Goal: Entertainment & Leisure: Browse casually

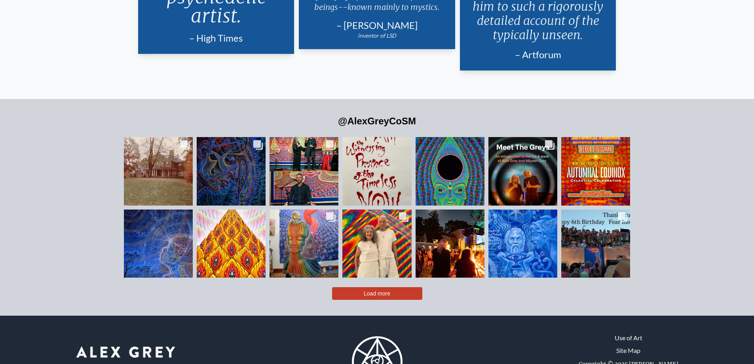
scroll to position [1962, 0]
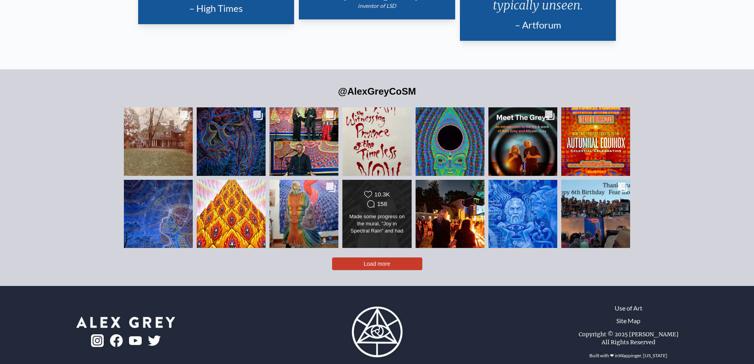
click at [371, 213] on div "Made some progress on the mural, "Joy in Spectral Rain" and had an awesome time…" at bounding box center [377, 224] width 56 height 22
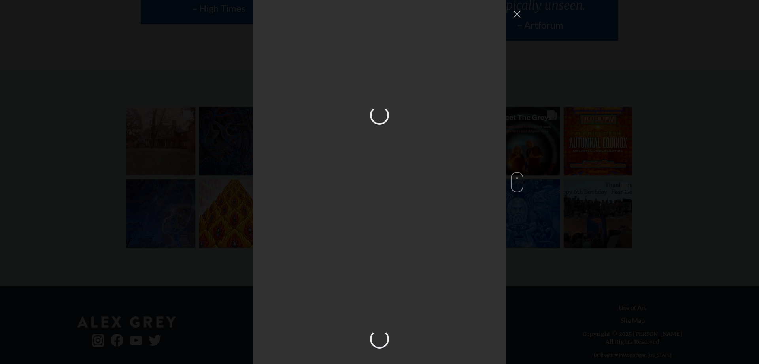
scroll to position [1631, 0]
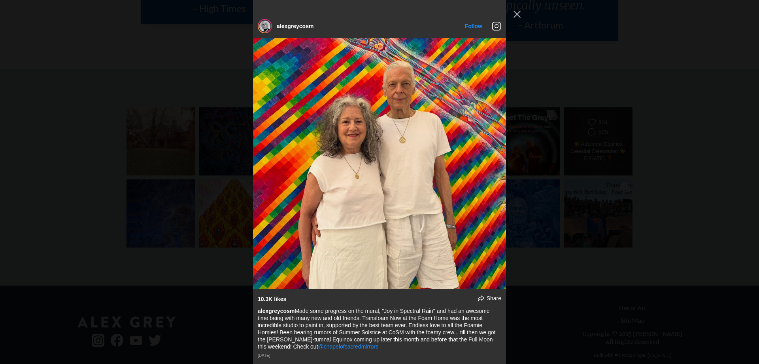
click at [620, 154] on div "alexgreycosm Follow" at bounding box center [379, 182] width 759 height 364
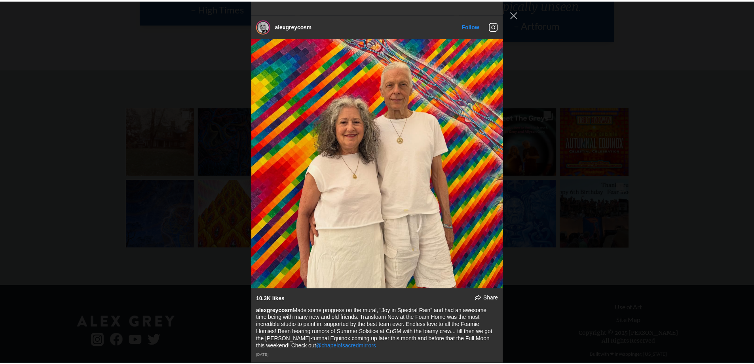
scroll to position [1962, 0]
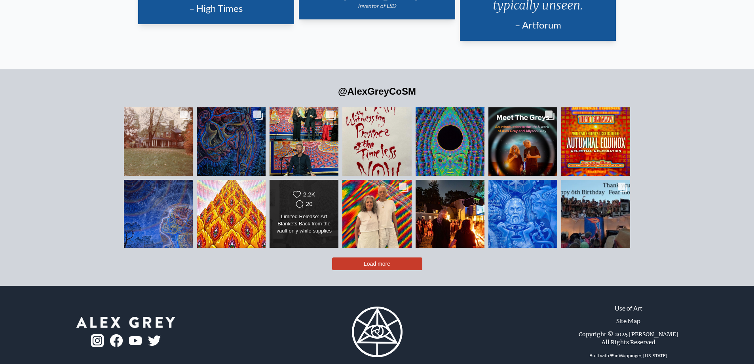
click at [303, 198] on div "Likes Count 2.2K Comments Count 20 Limited Release: Art Blankets Back from the …" at bounding box center [304, 213] width 56 height 46
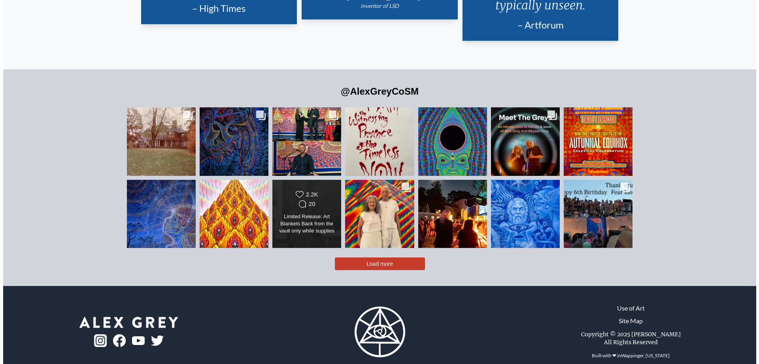
scroll to position [1507, 0]
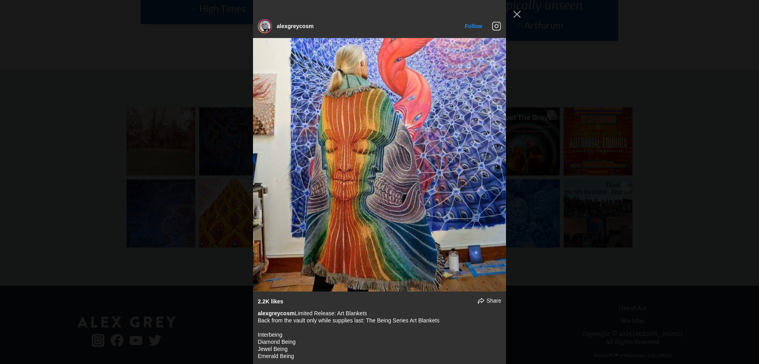
click at [62, 181] on div "alexgreycosm Follow" at bounding box center [379, 182] width 759 height 364
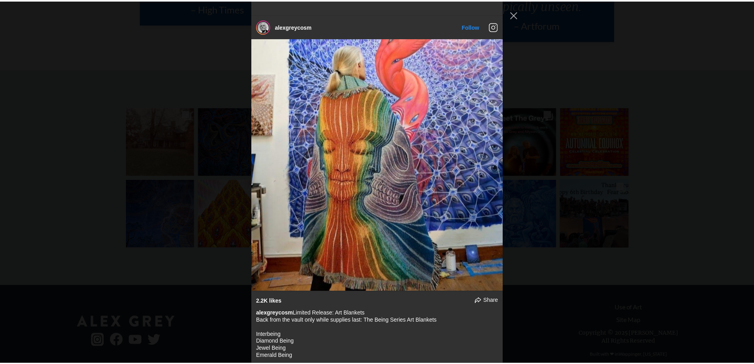
scroll to position [1962, 0]
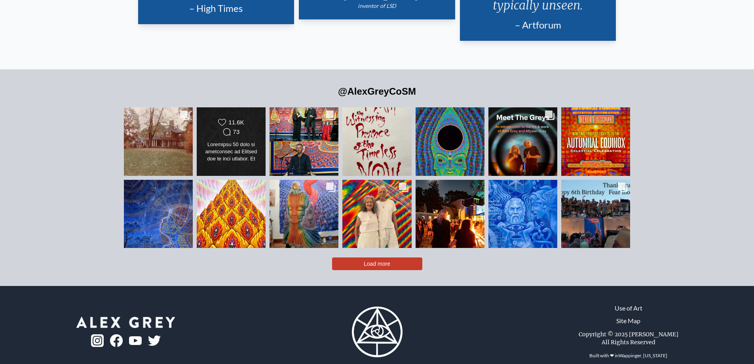
click at [239, 128] on div "73" at bounding box center [236, 131] width 7 height 7
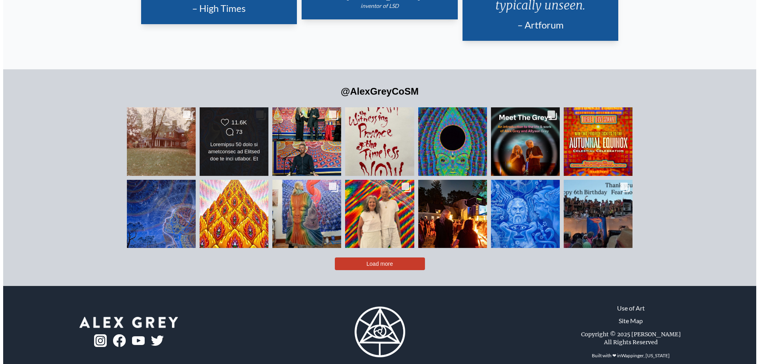
scroll to position [223, 0]
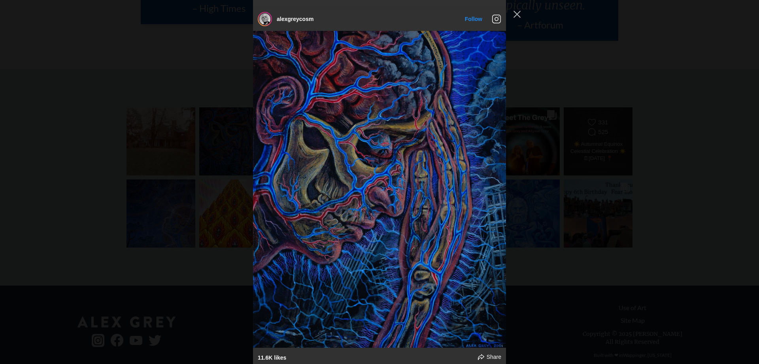
click at [577, 94] on div "alexgreycosm Follow" at bounding box center [379, 182] width 759 height 364
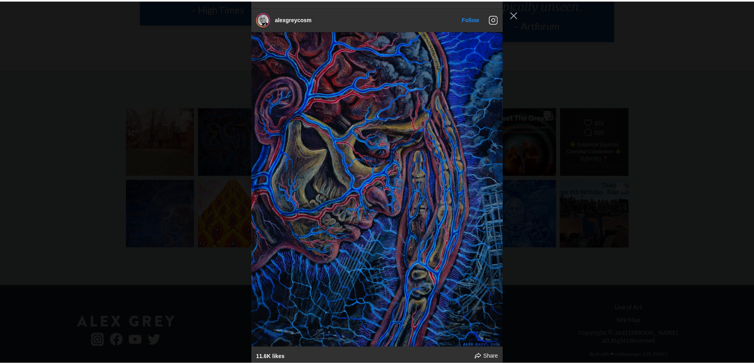
scroll to position [1962, 0]
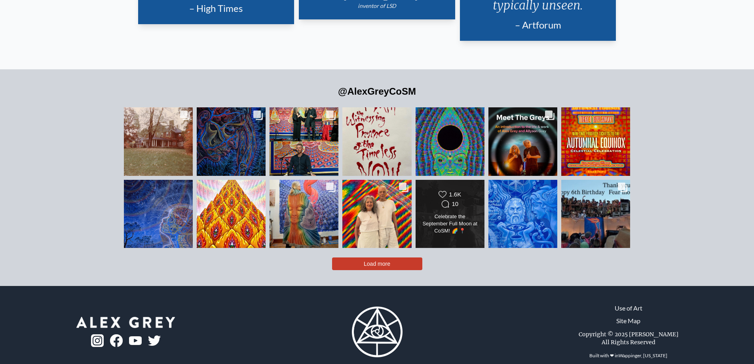
click at [472, 213] on div "Celebrate the September Full Moon at CoSM! 🌈 📍@chapelofsacredmirrors 🗓[DATE] Th…" at bounding box center [450, 224] width 56 height 22
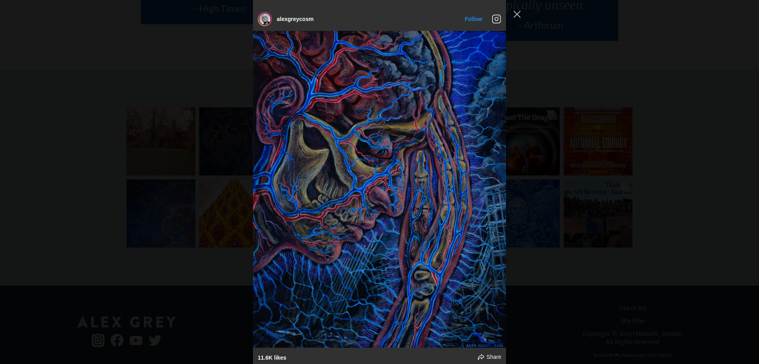
scroll to position [3155, 0]
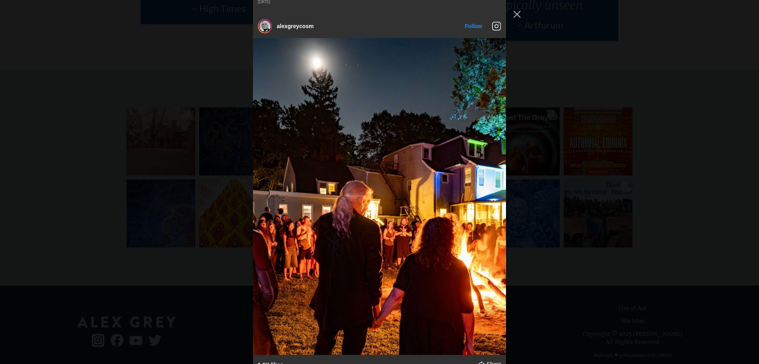
click at [620, 68] on div "alexgreycosm Follow" at bounding box center [379, 182] width 759 height 364
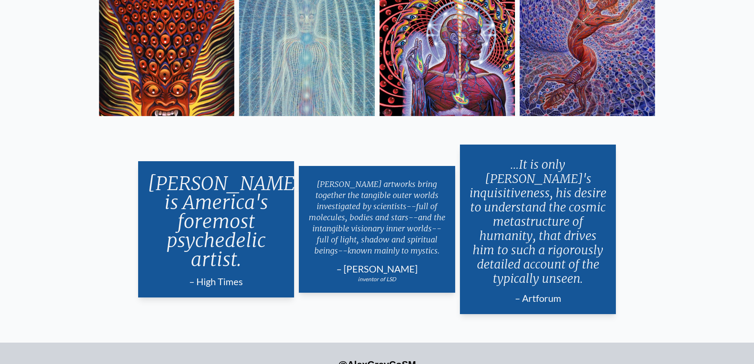
scroll to position [1566, 0]
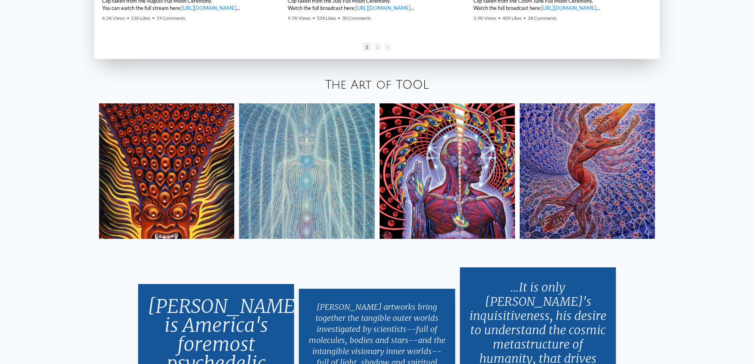
click at [612, 160] on img at bounding box center [586, 170] width 135 height 135
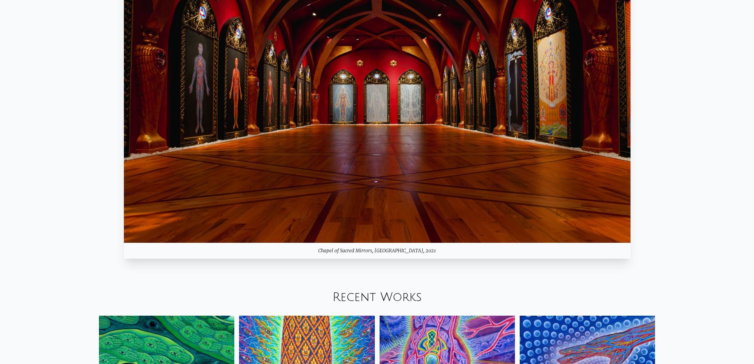
click at [395, 125] on img at bounding box center [377, 100] width 506 height 285
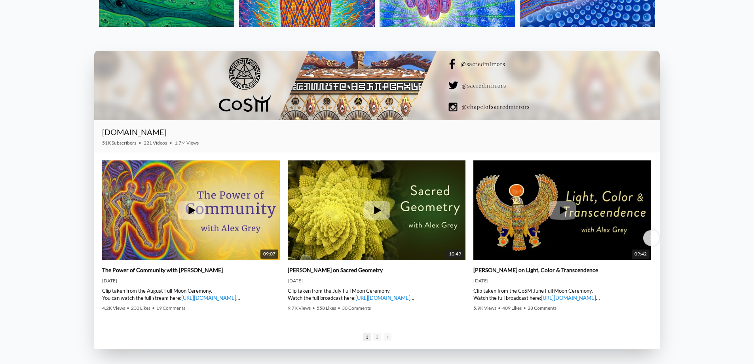
scroll to position [1384, 0]
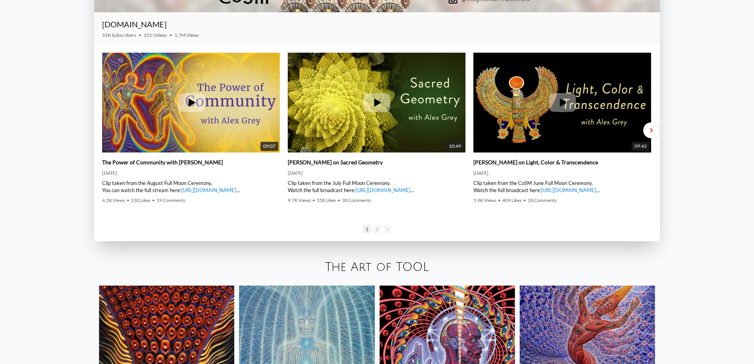
click at [648, 132] on div "Next slide" at bounding box center [651, 130] width 16 height 16
click at [649, 132] on span "Next slide" at bounding box center [650, 130] width 3 height 6
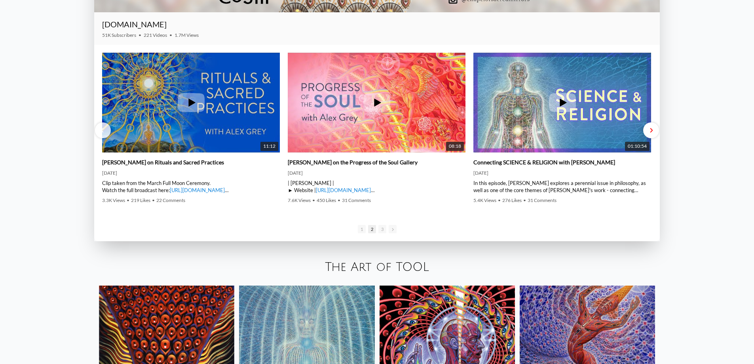
click at [647, 136] on div "Next slide" at bounding box center [651, 130] width 16 height 16
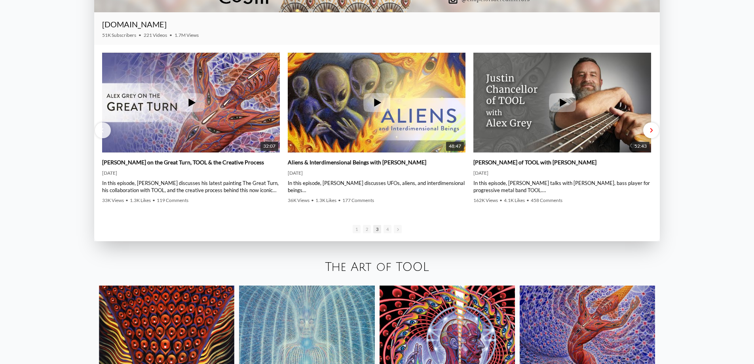
click at [649, 133] on div "Next slide" at bounding box center [651, 130] width 16 height 16
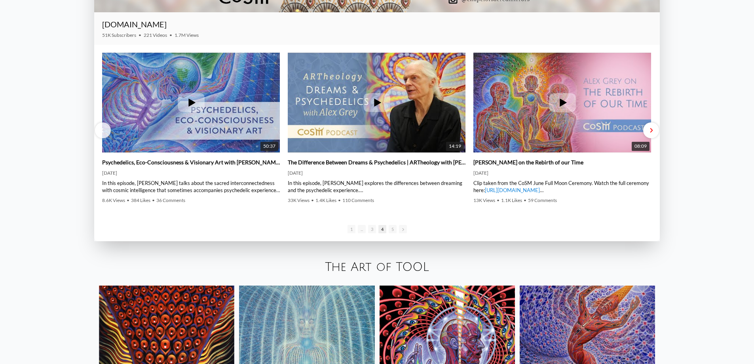
click at [650, 133] on span "Next slide" at bounding box center [650, 130] width 3 height 6
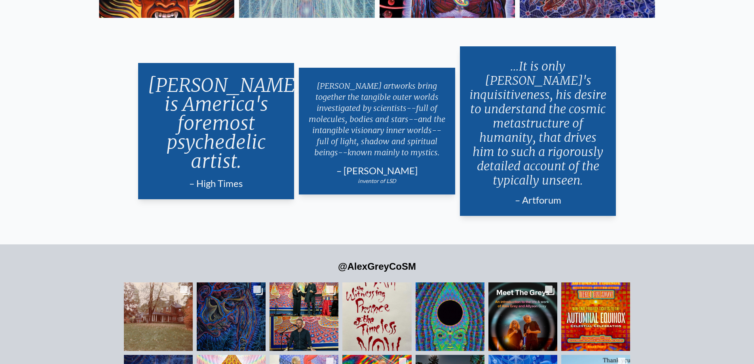
scroll to position [1899, 0]
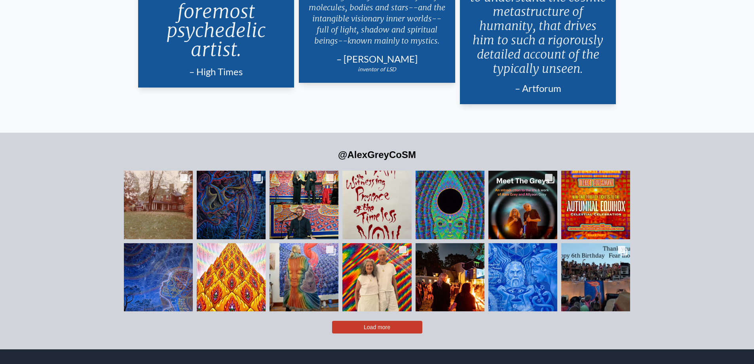
click at [419, 320] on button "Load more" at bounding box center [377, 326] width 90 height 13
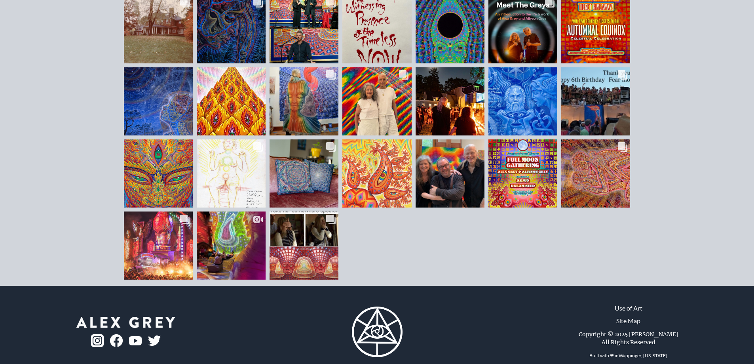
scroll to position [2075, 0]
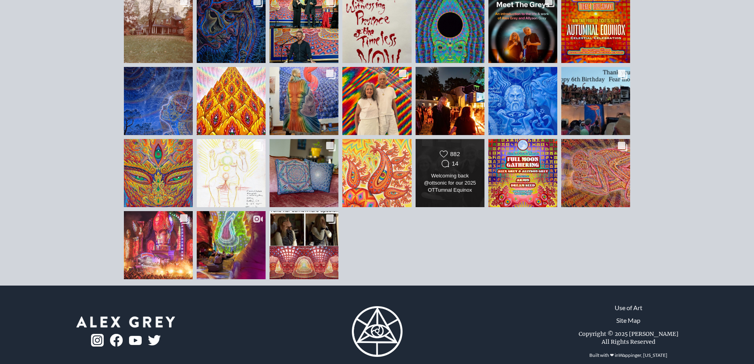
click at [468, 156] on div "Likes Count 882 Comments Count 14 Welcoming back @ottsonic for our 2025 OTTumna…" at bounding box center [450, 173] width 56 height 46
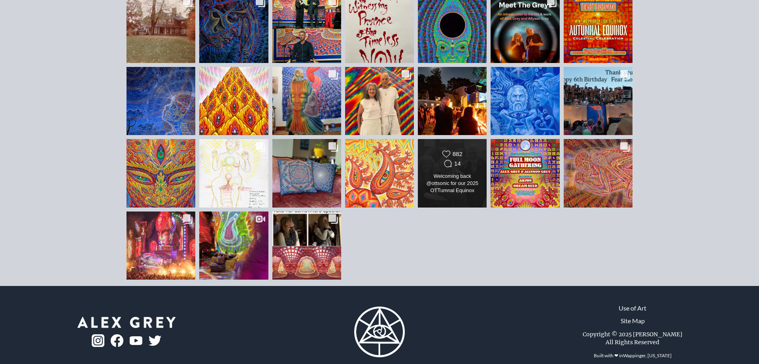
scroll to position [4817, 0]
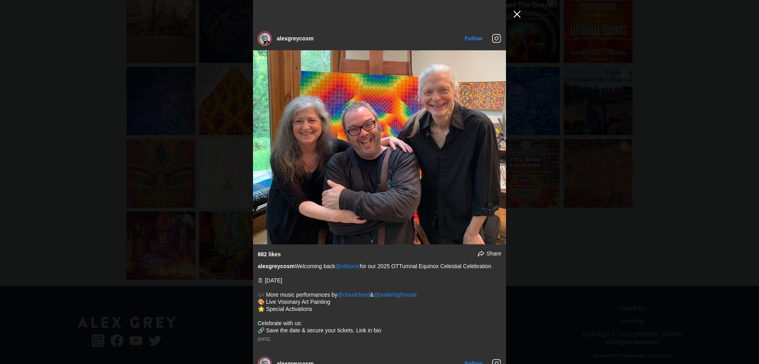
click at [521, 16] on button "Close Instagram Feed Popup" at bounding box center [517, 14] width 13 height 13
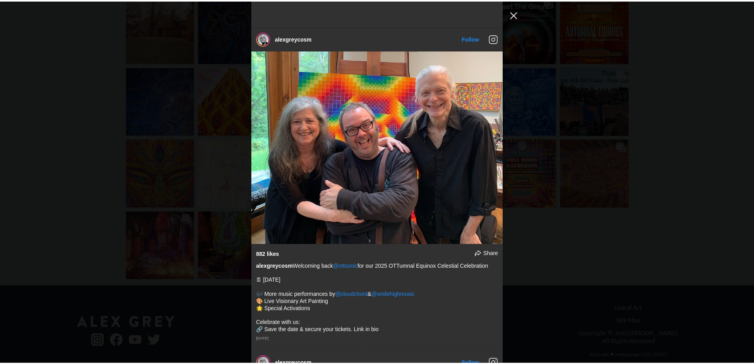
scroll to position [2074, 0]
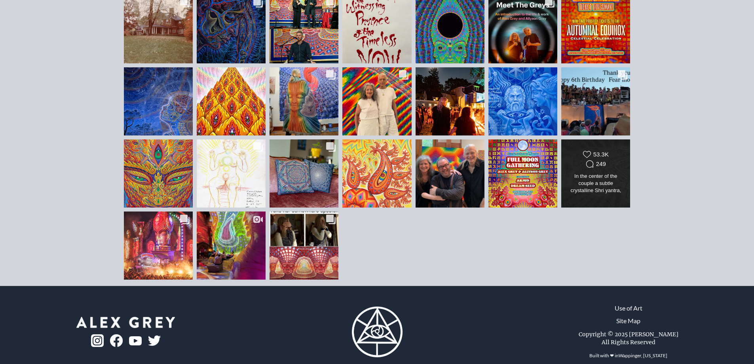
click at [591, 160] on icon "Comments Count" at bounding box center [589, 164] width 8 height 8
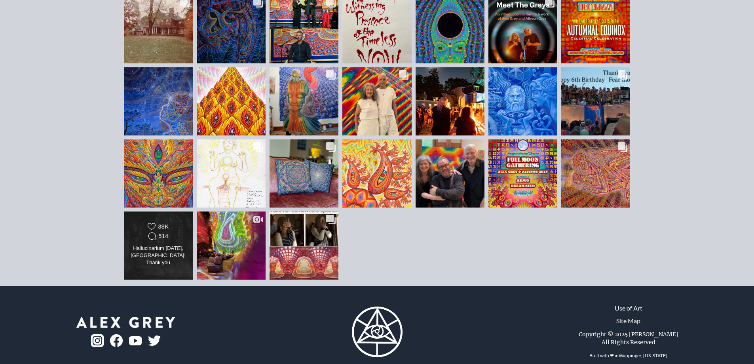
click at [178, 226] on div "Likes Count 38K Comments Count 514" at bounding box center [158, 231] width 56 height 19
click at [171, 244] on div "Hallucinarium [DATE], [GEOGRAPHIC_DATA]! Thank you @allysongreycosm @elrowoffic…" at bounding box center [158, 255] width 56 height 22
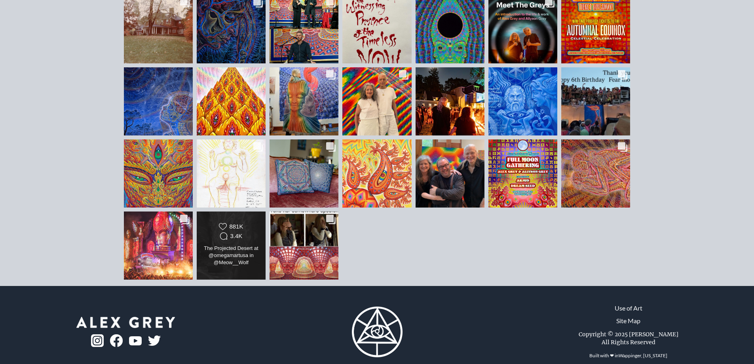
click at [249, 225] on div "Likes Count 881K Comments Count 3.4K" at bounding box center [231, 231] width 56 height 19
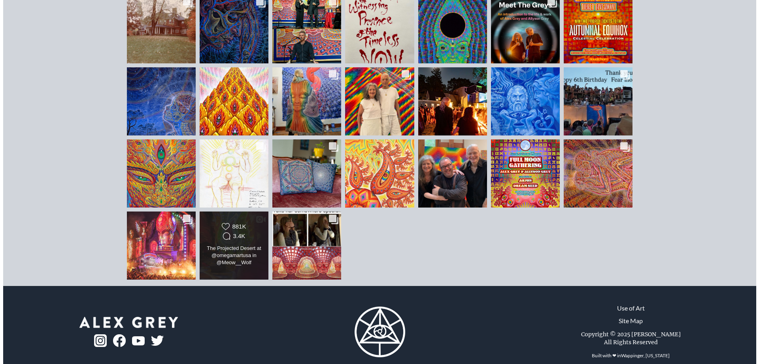
scroll to position [6364, 0]
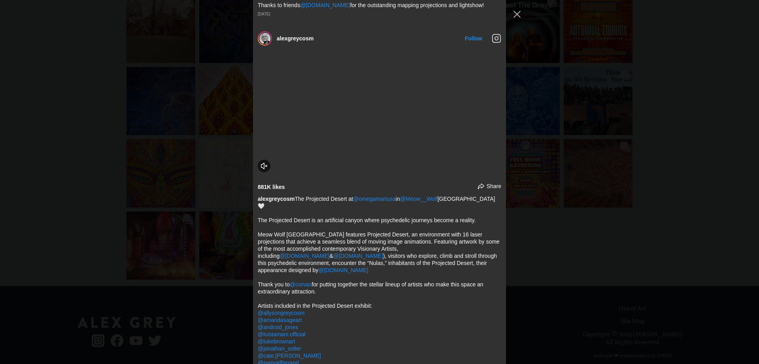
click at [608, 149] on div "alexgreycosm Follow" at bounding box center [379, 182] width 759 height 364
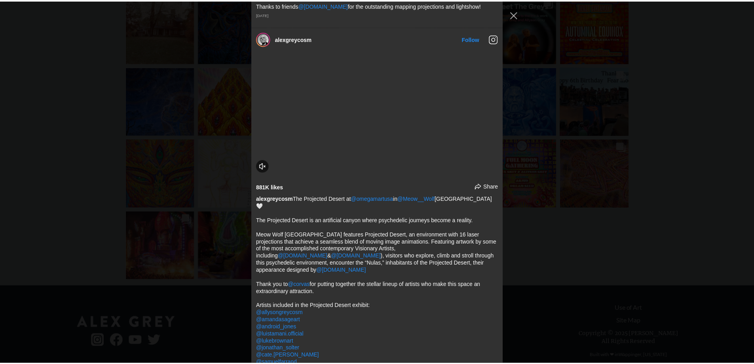
scroll to position [2074, 0]
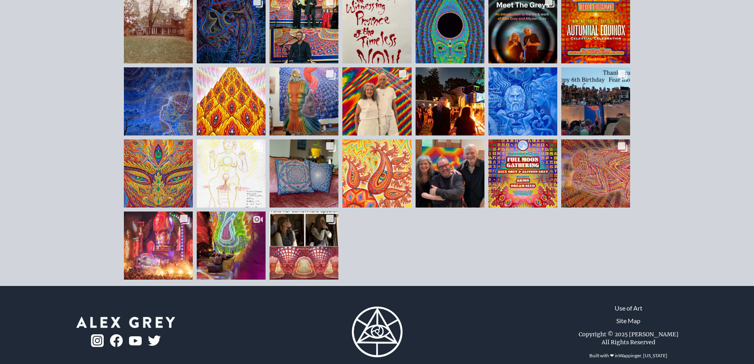
click at [499, 214] on div "Likes Count 14K Comments Count 80 7.8K" at bounding box center [377, 209] width 510 height 144
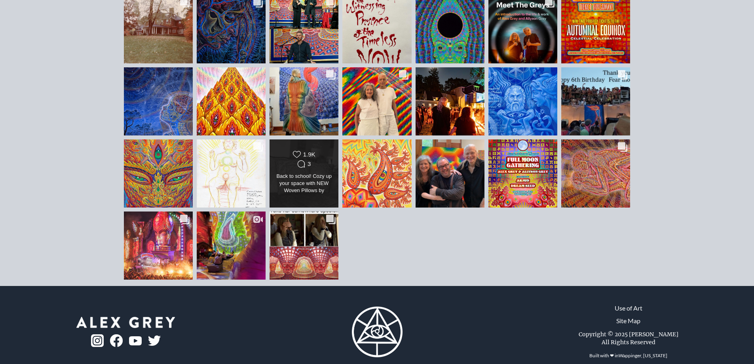
click at [304, 172] on div "Back to school! Cozy up your space with NEW Woven Pillows by @AlexGreyCoSM & @A…" at bounding box center [304, 183] width 56 height 22
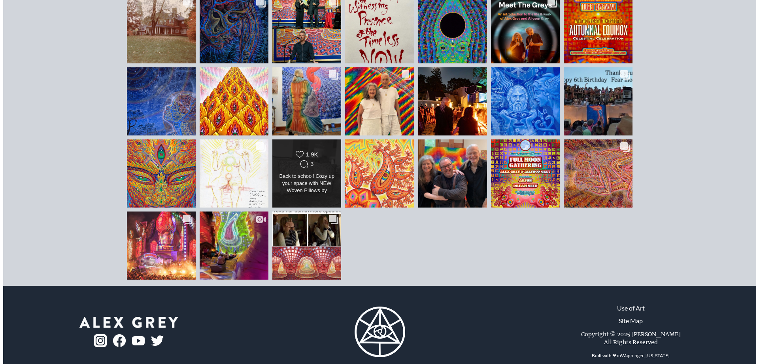
scroll to position [4580, 0]
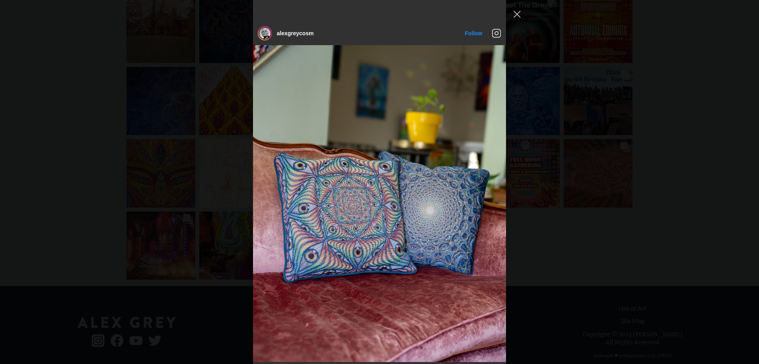
click at [676, 214] on div "alexgreycosm Follow" at bounding box center [379, 182] width 759 height 364
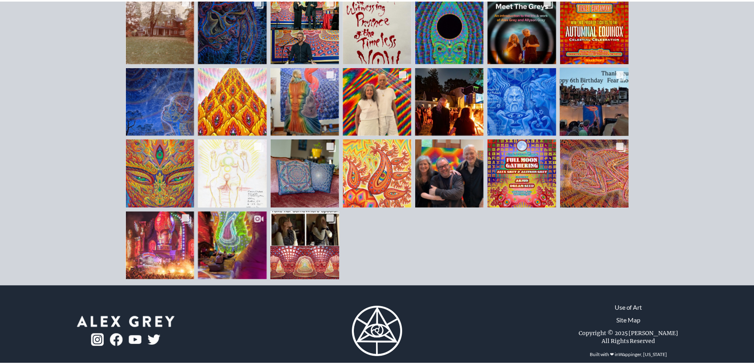
scroll to position [2074, 0]
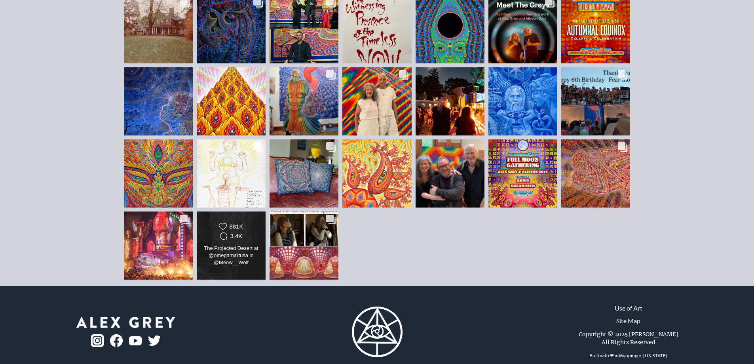
click at [237, 244] on div "The Projected Desert at @omegamartusa in @Meow__Wolf [GEOGRAPHIC_DATA] 🤍 The Pr…" at bounding box center [231, 255] width 56 height 22
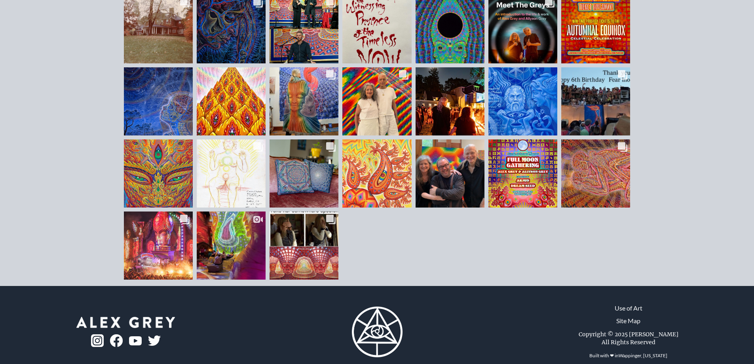
scroll to position [2075, 0]
